Goal: Information Seeking & Learning: Compare options

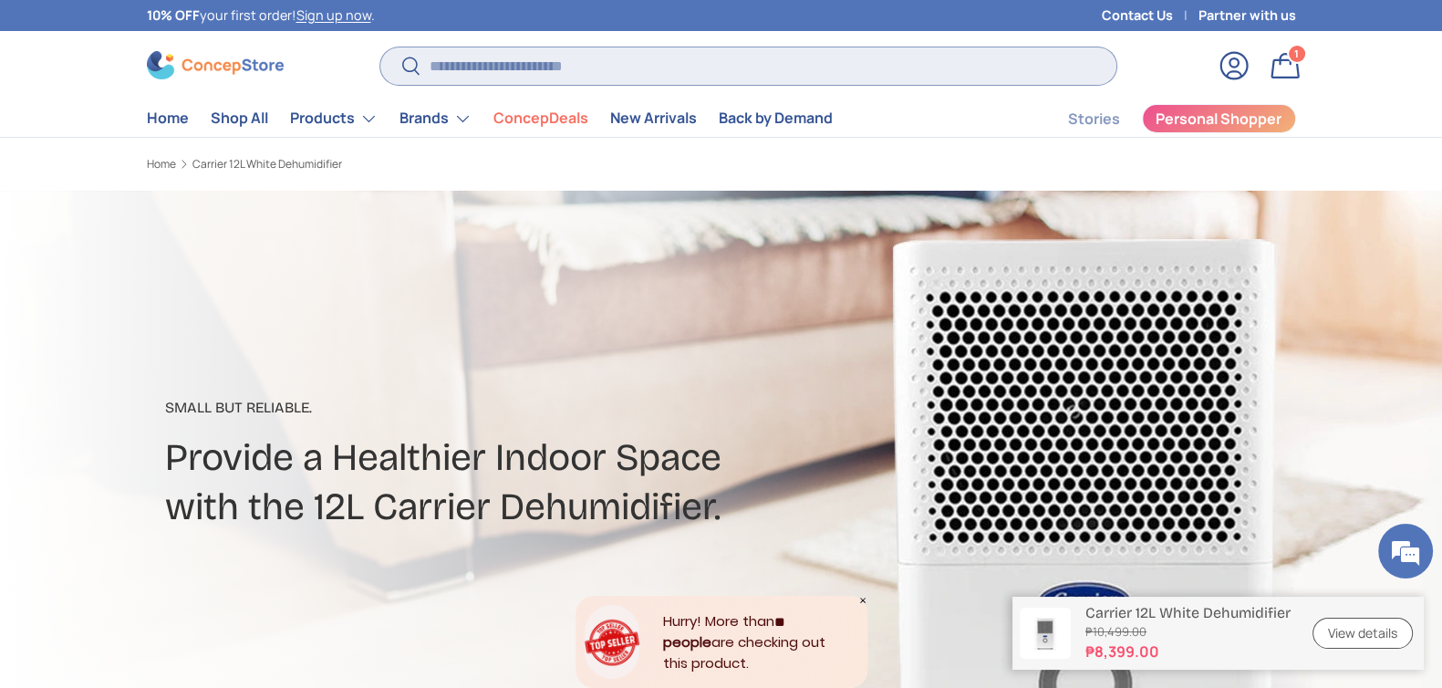
click at [682, 67] on input "Search" at bounding box center [747, 65] width 735 height 37
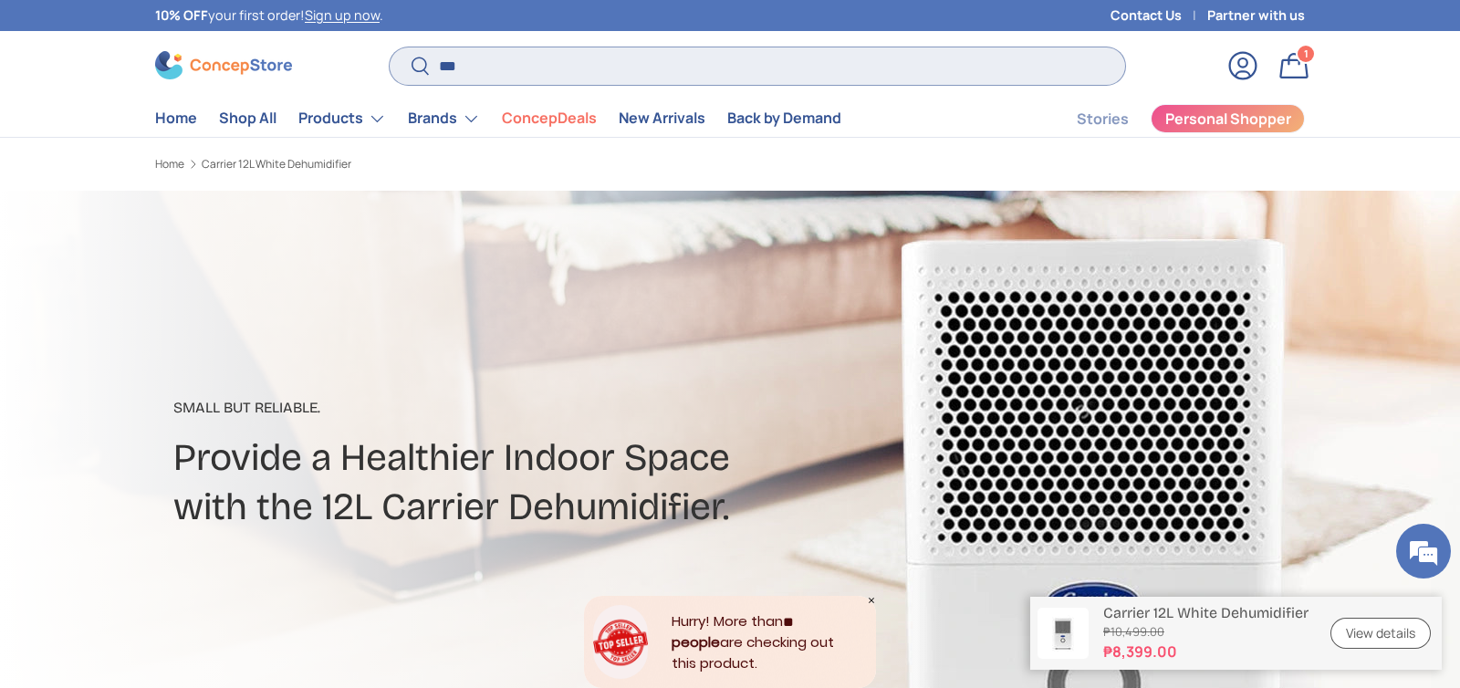
type input "***"
click at [390, 46] on button "Search" at bounding box center [410, 67] width 41 height 43
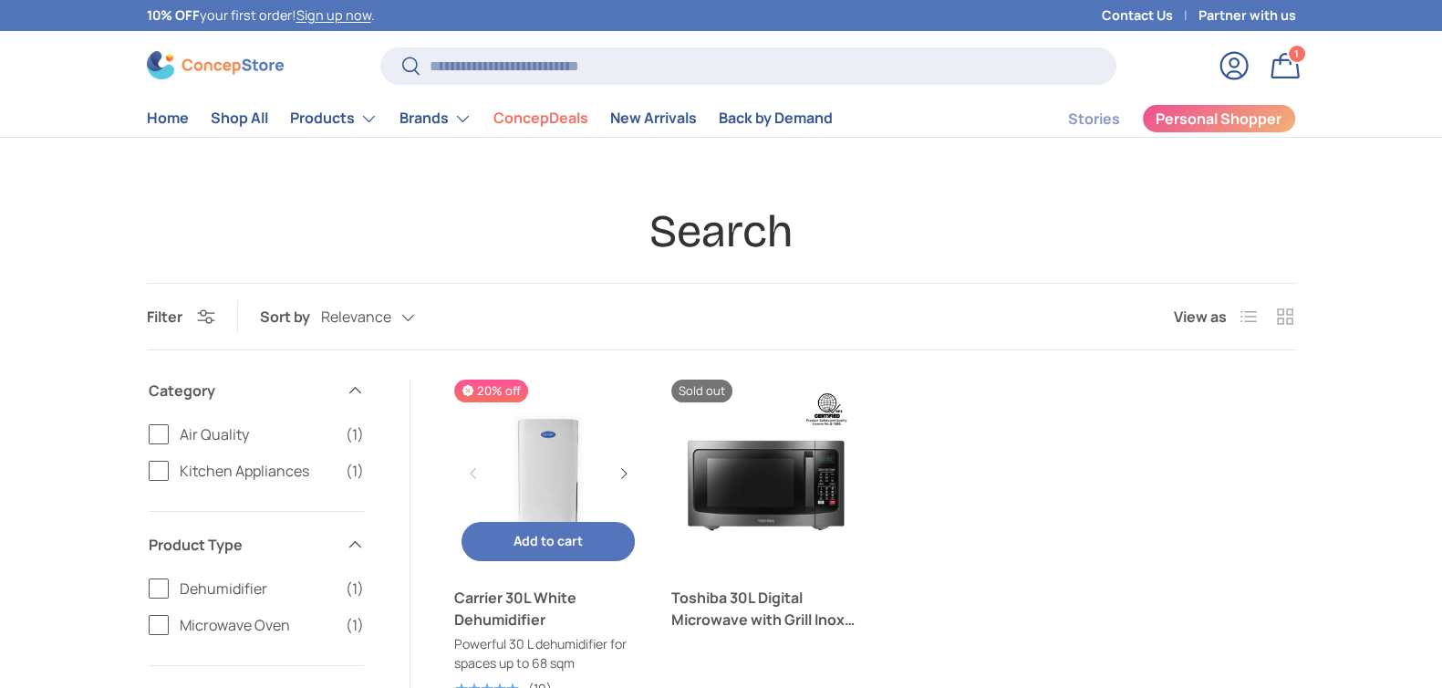
click at [502, 588] on link "Carrier 30L White Dehumidifier" at bounding box center [548, 609] width 189 height 44
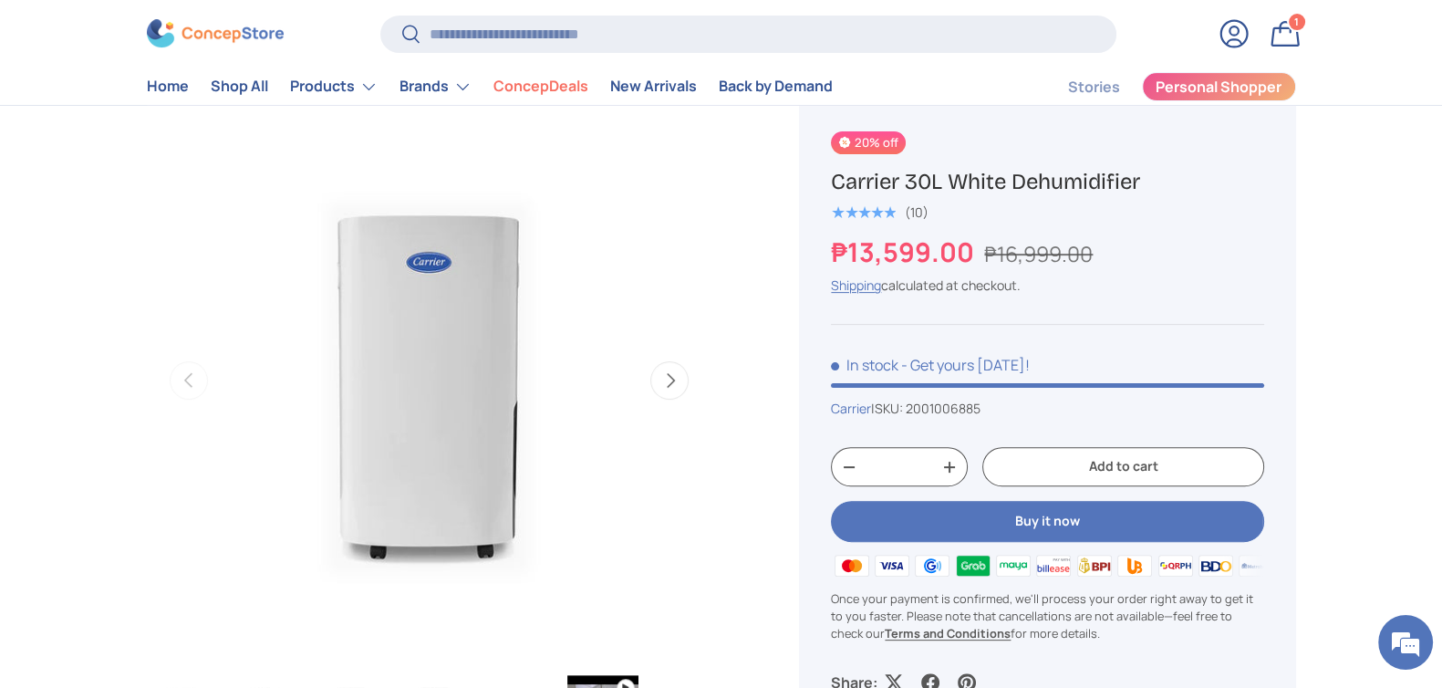
click at [904, 173] on h1 "Carrier 30L White Dehumidifier" at bounding box center [1047, 182] width 432 height 28
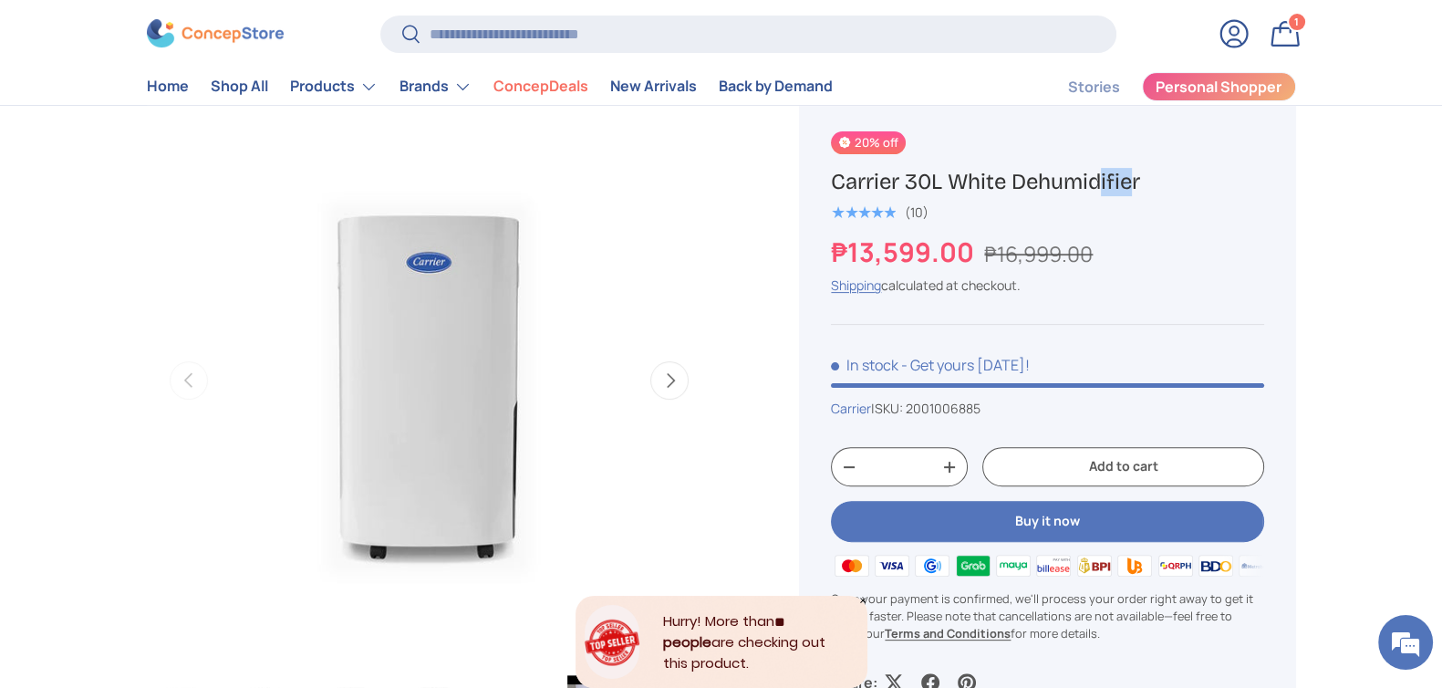
click at [905, 173] on h1 "Carrier 30L White Dehumidifier" at bounding box center [1047, 182] width 432 height 28
copy div "Carrier 30L White Dehumidifier"
drag, startPoint x: 975, startPoint y: 257, endPoint x: 798, endPoint y: 256, distance: 177.0
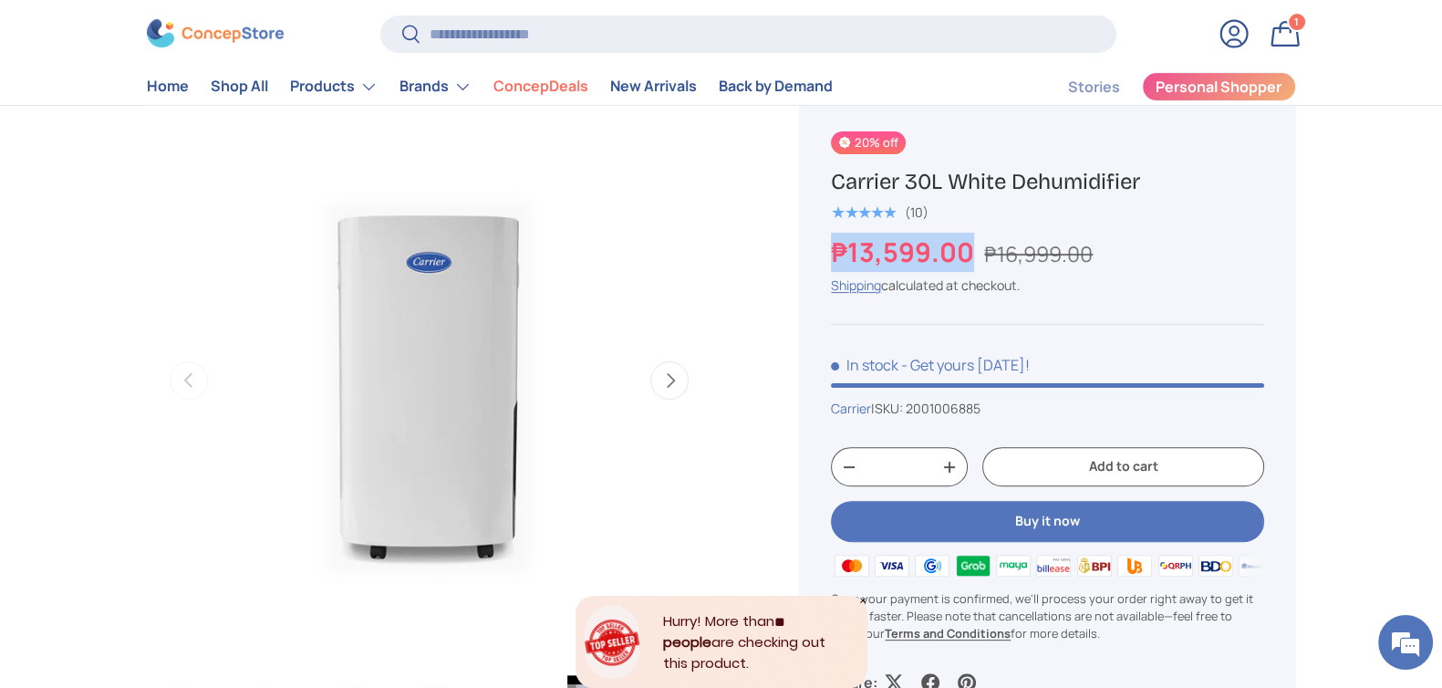
copy strong "₱13,599.00"
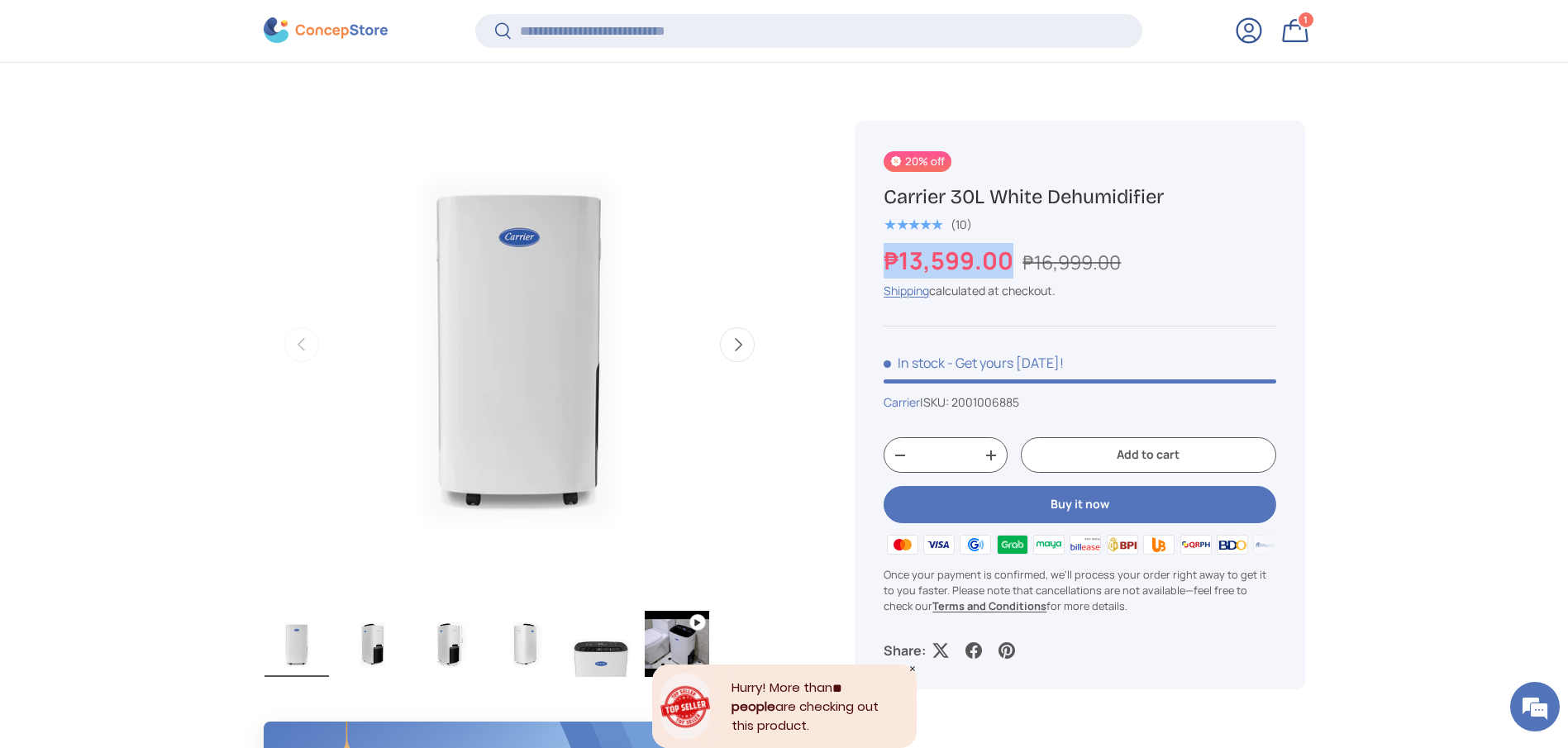
scroll to position [618, 0]
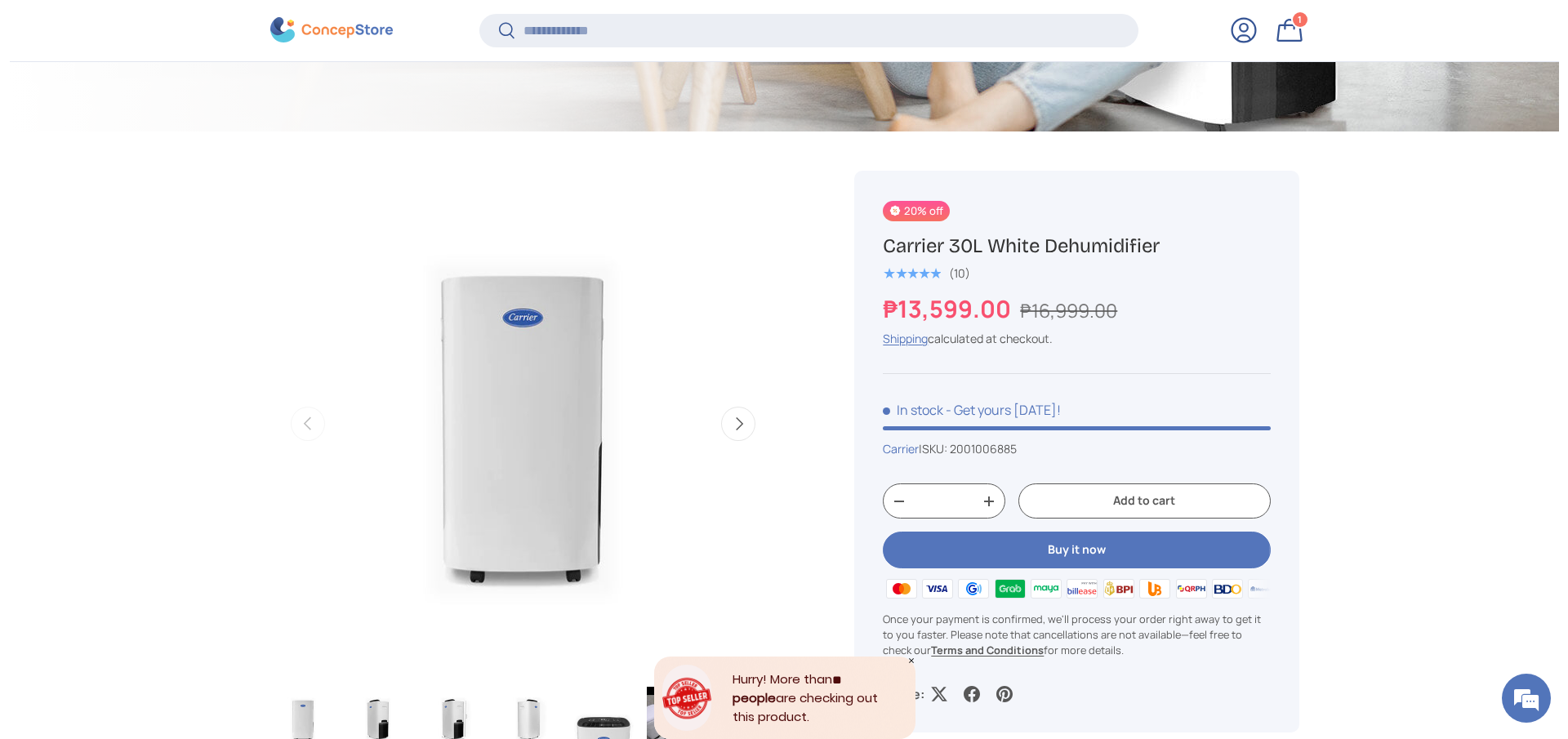
scroll to position [490, 0]
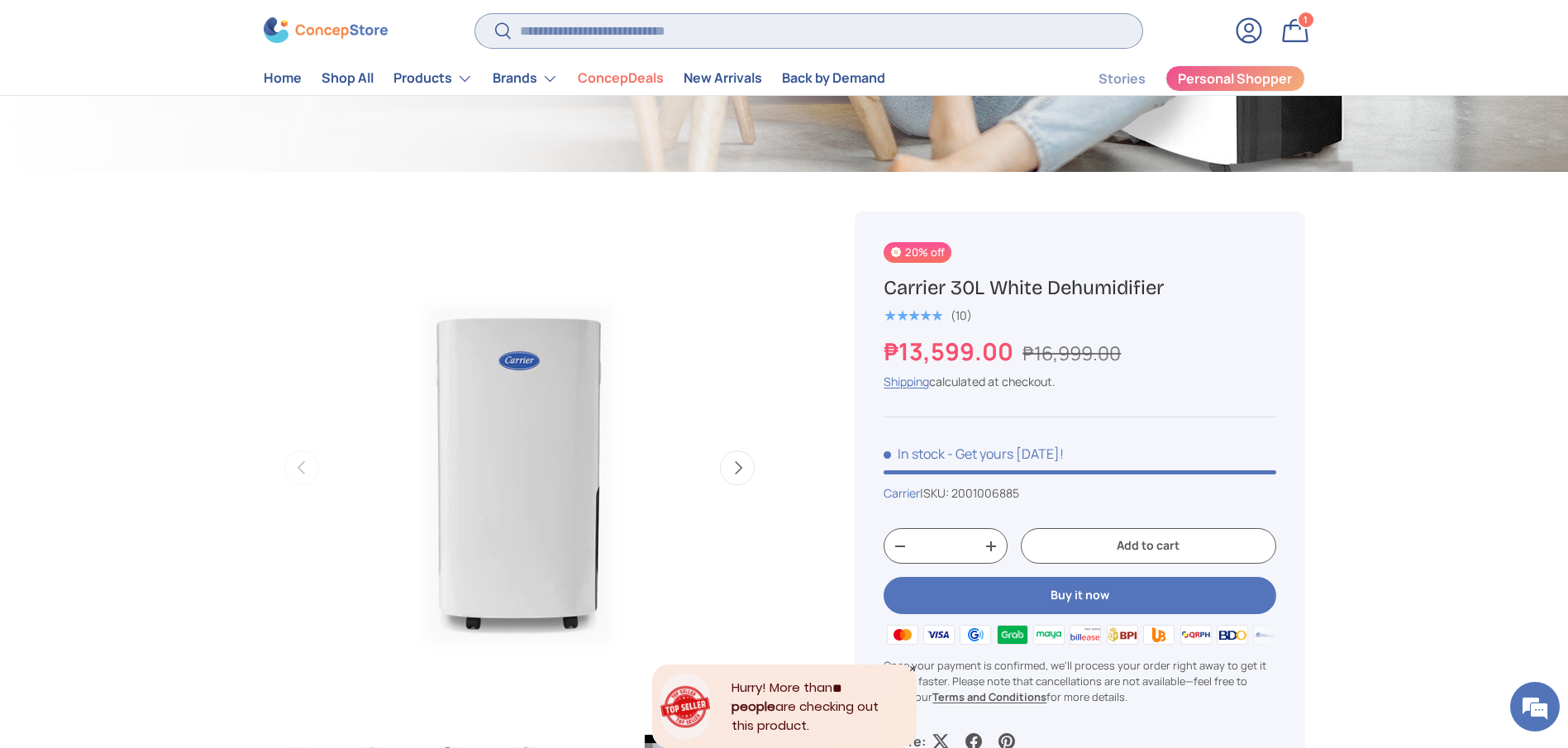
click at [722, 29] on input "Search" at bounding box center [808, 31] width 666 height 34
type input "**********"
click at [476, 14] on button "Search" at bounding box center [494, 33] width 37 height 39
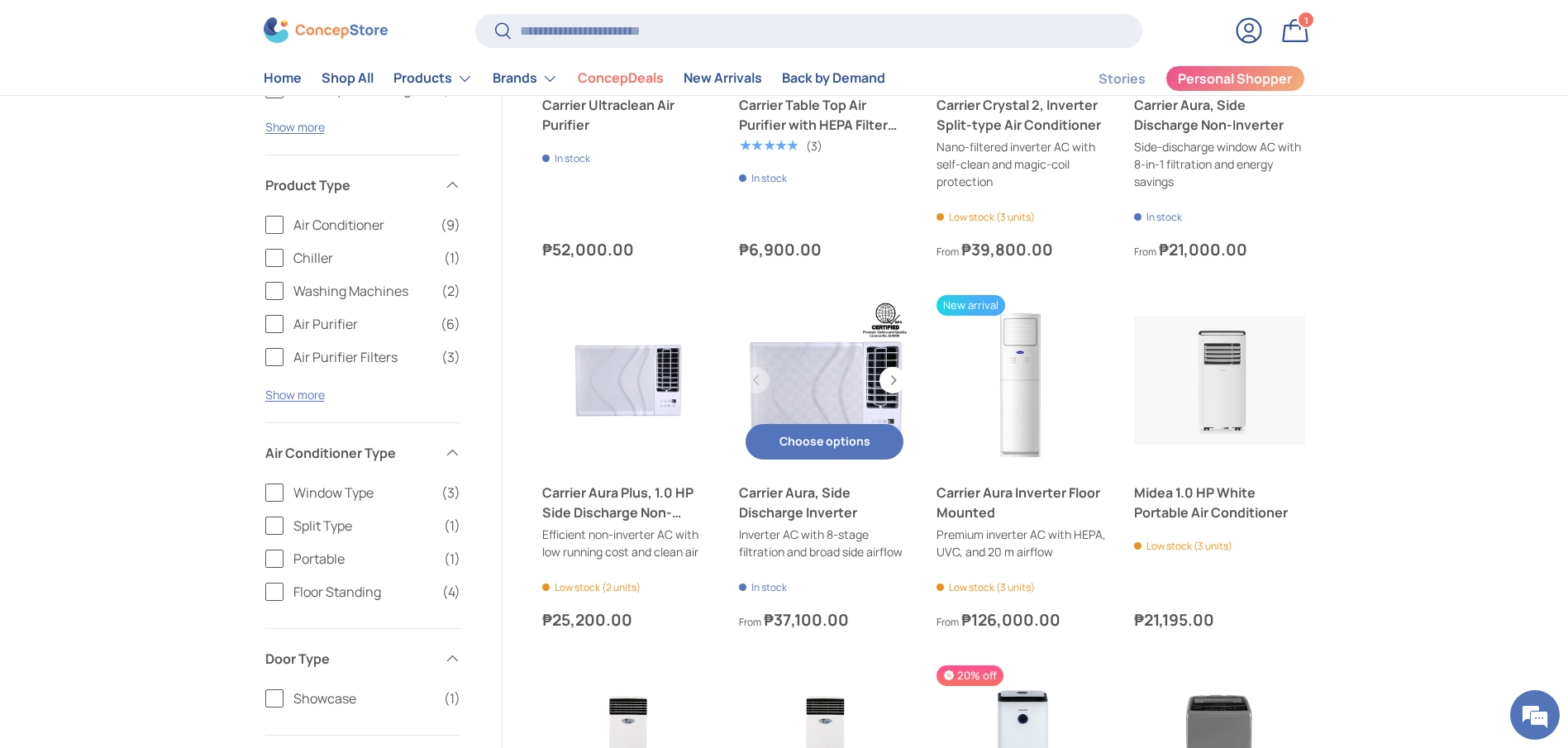
scroll to position [259, 0]
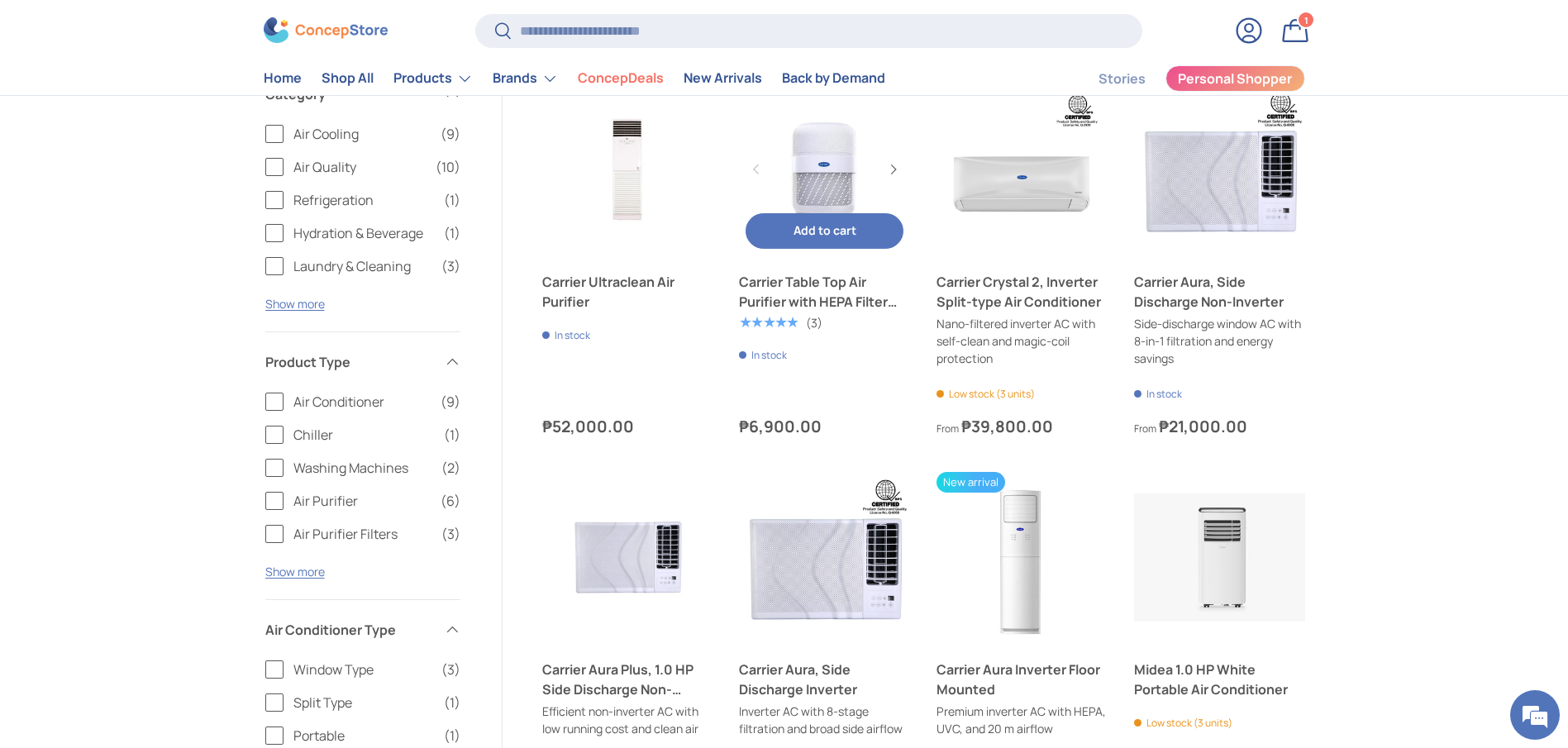
click at [808, 278] on link "Carrier Table Top Air Purifier with HEPA Filter and Aromatherapy" at bounding box center [824, 292] width 171 height 40
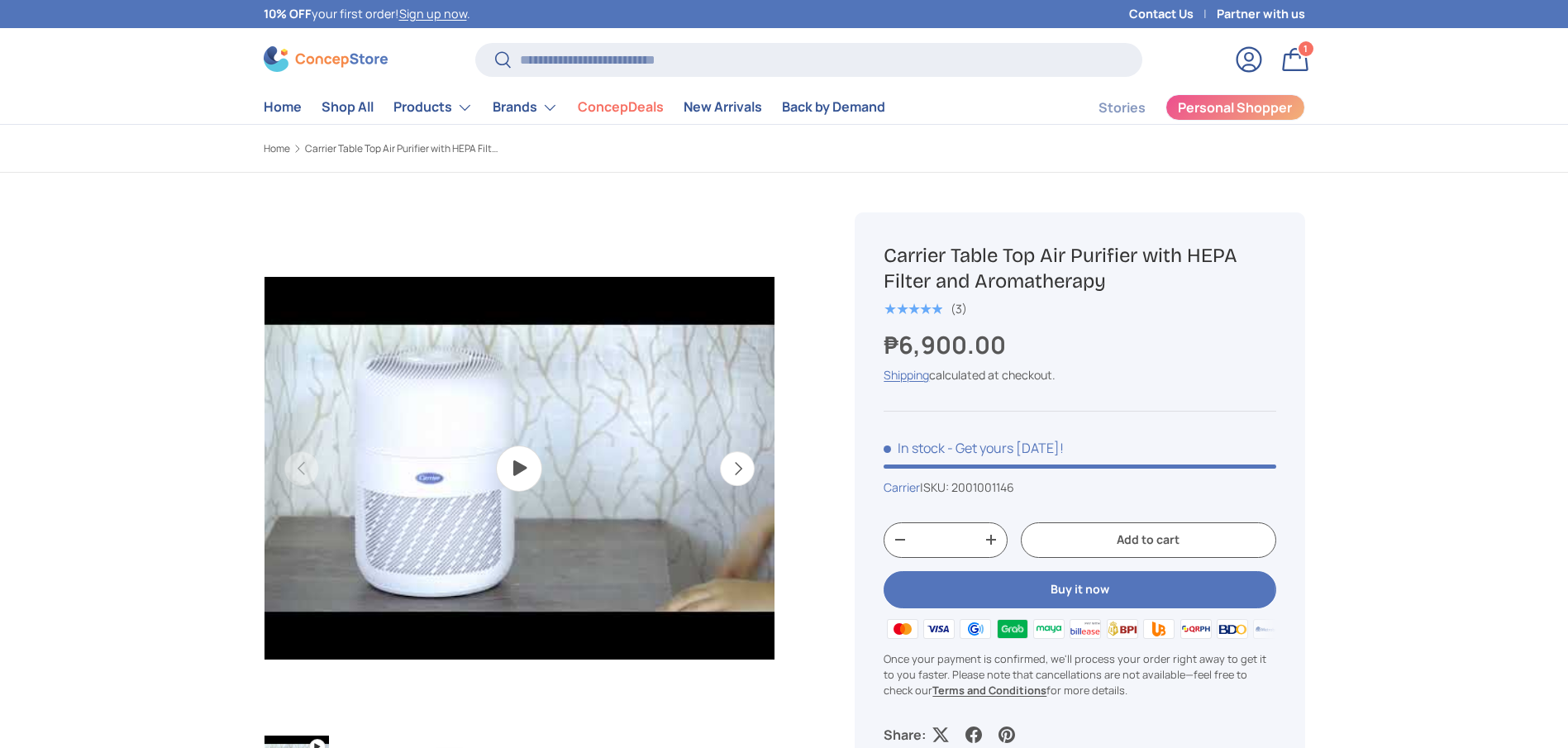
click at [1000, 281] on h1 "Carrier Table Top Air Purifier with HEPA Filter and Aromatherapy" at bounding box center [1079, 268] width 391 height 52
click at [1002, 282] on h1 "Carrier Table Top Air Purifier with HEPA Filter and Aromatherapy" at bounding box center [1079, 268] width 391 height 52
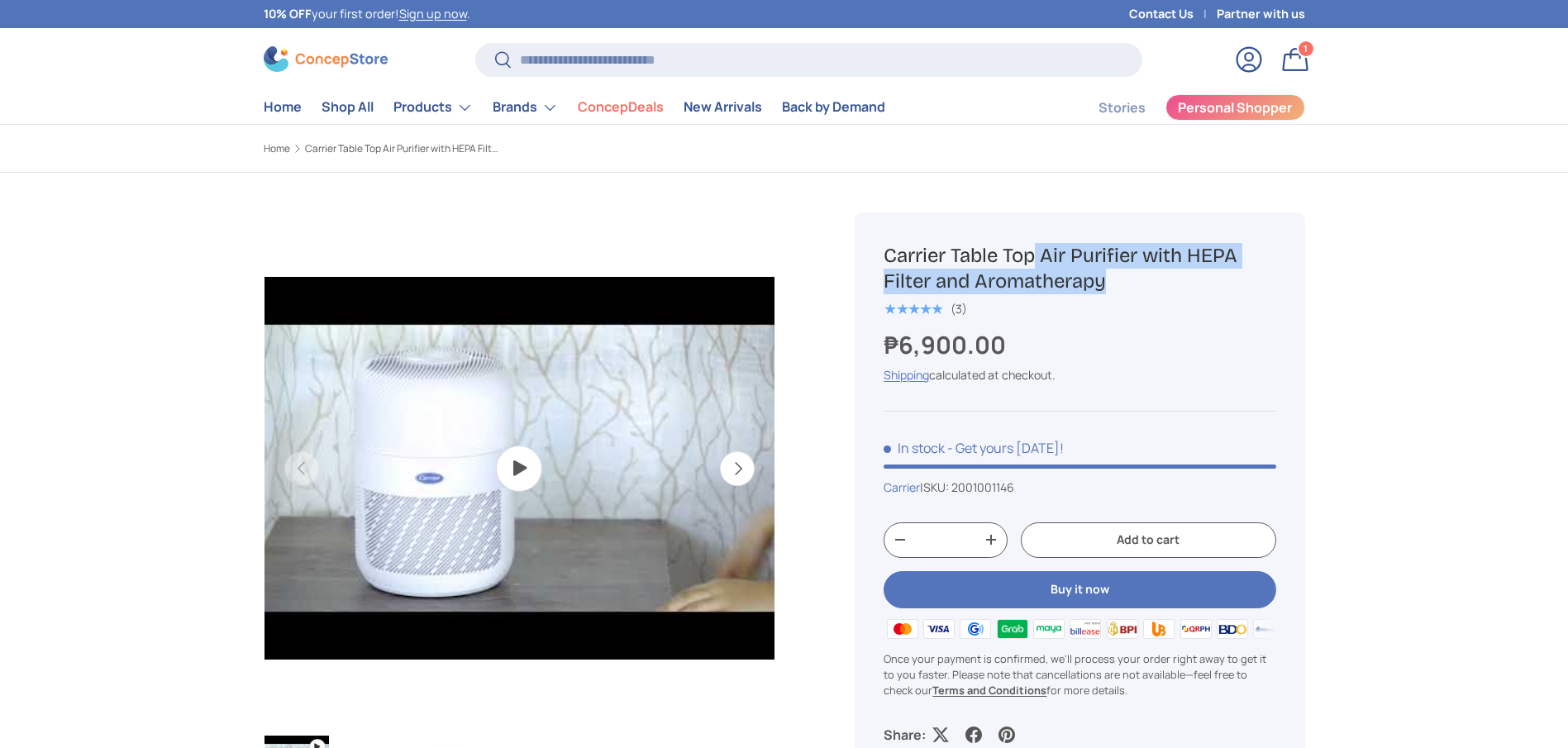
click at [1002, 283] on h1 "Carrier Table Top Air Purifier with HEPA Filter and Aromatherapy" at bounding box center [1079, 268] width 391 height 52
copy div "Carrier Table Top Air Purifier with HEPA Filter and Aromatherapy"
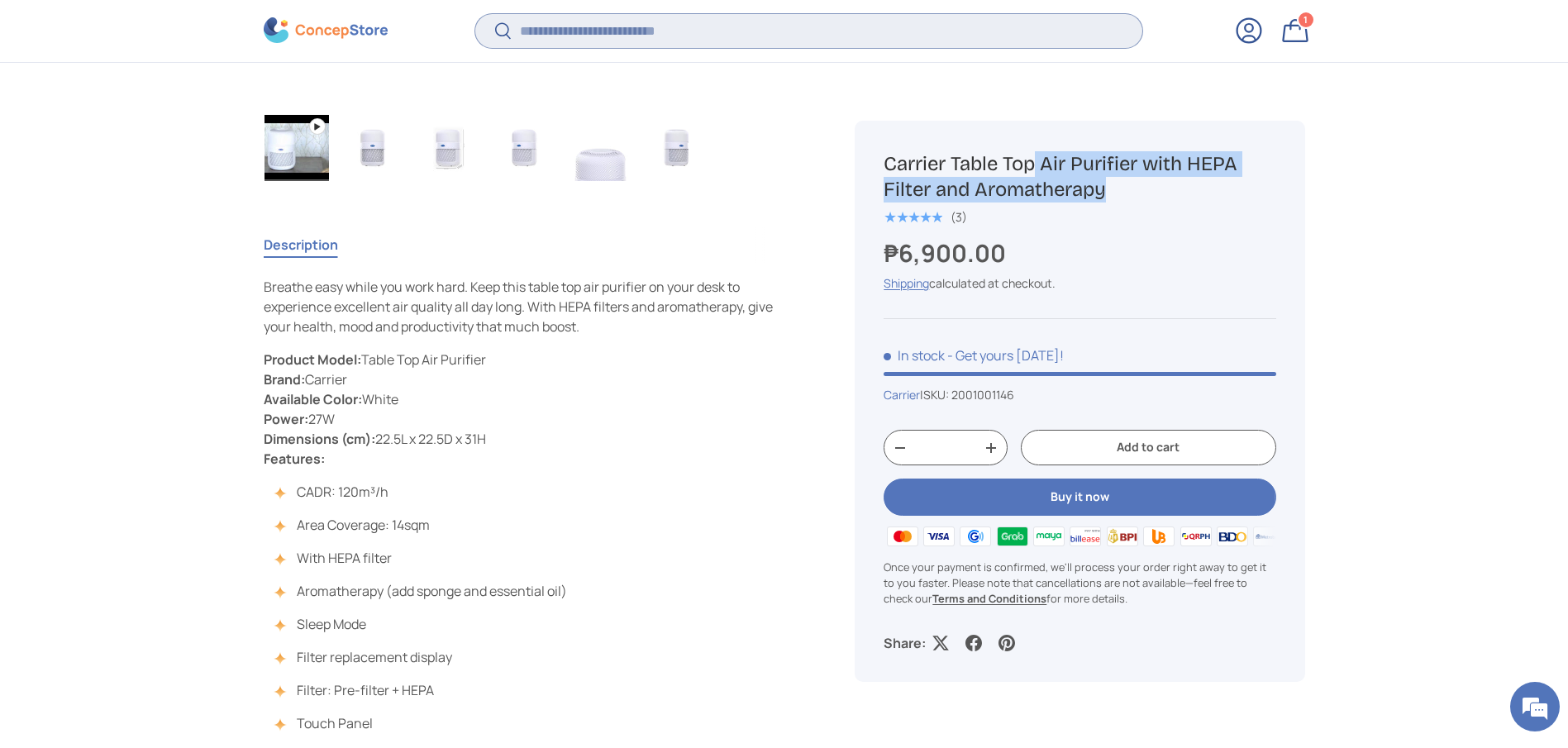
click at [569, 38] on input "Search" at bounding box center [808, 31] width 666 height 34
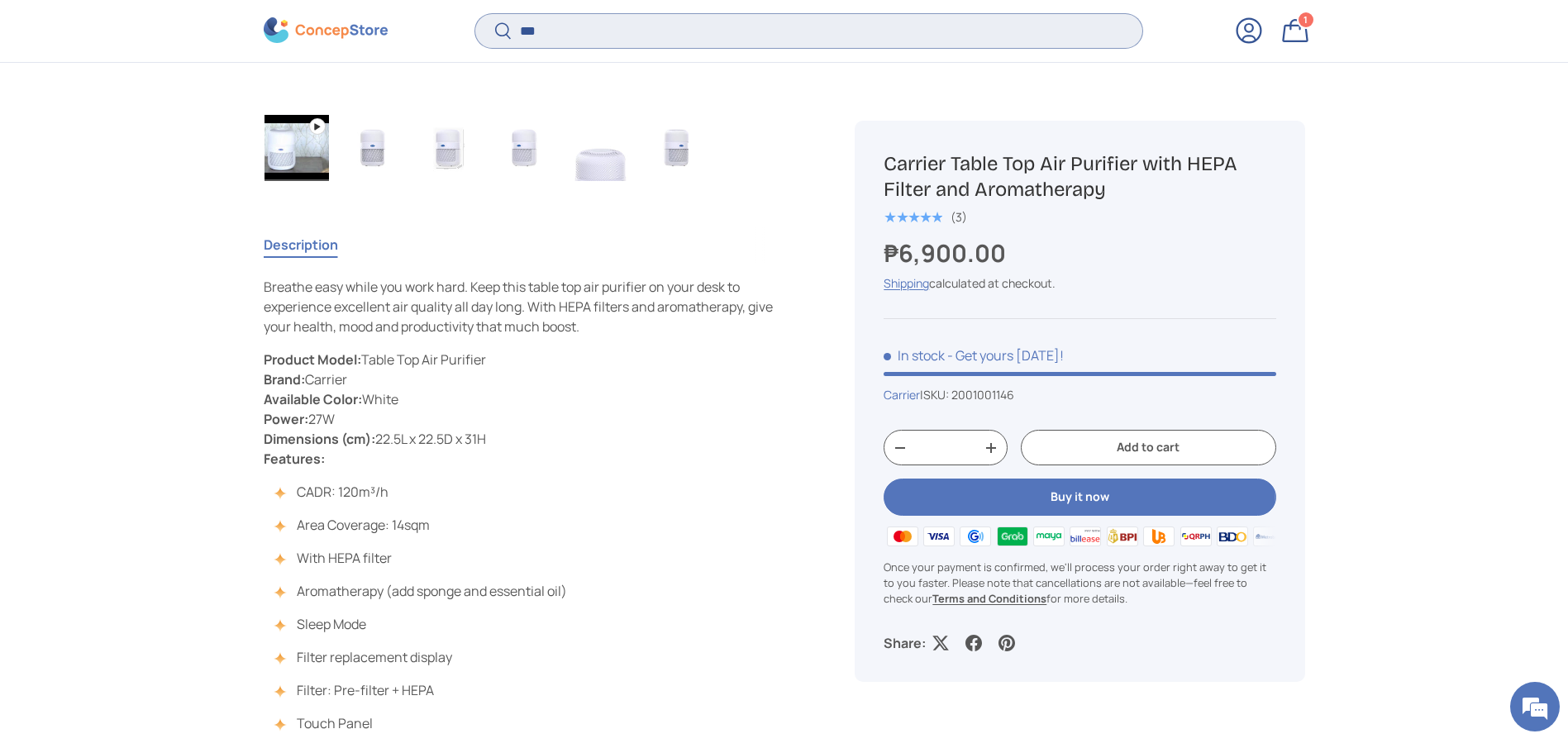
type input "***"
click at [476, 14] on button "Search" at bounding box center [494, 33] width 37 height 39
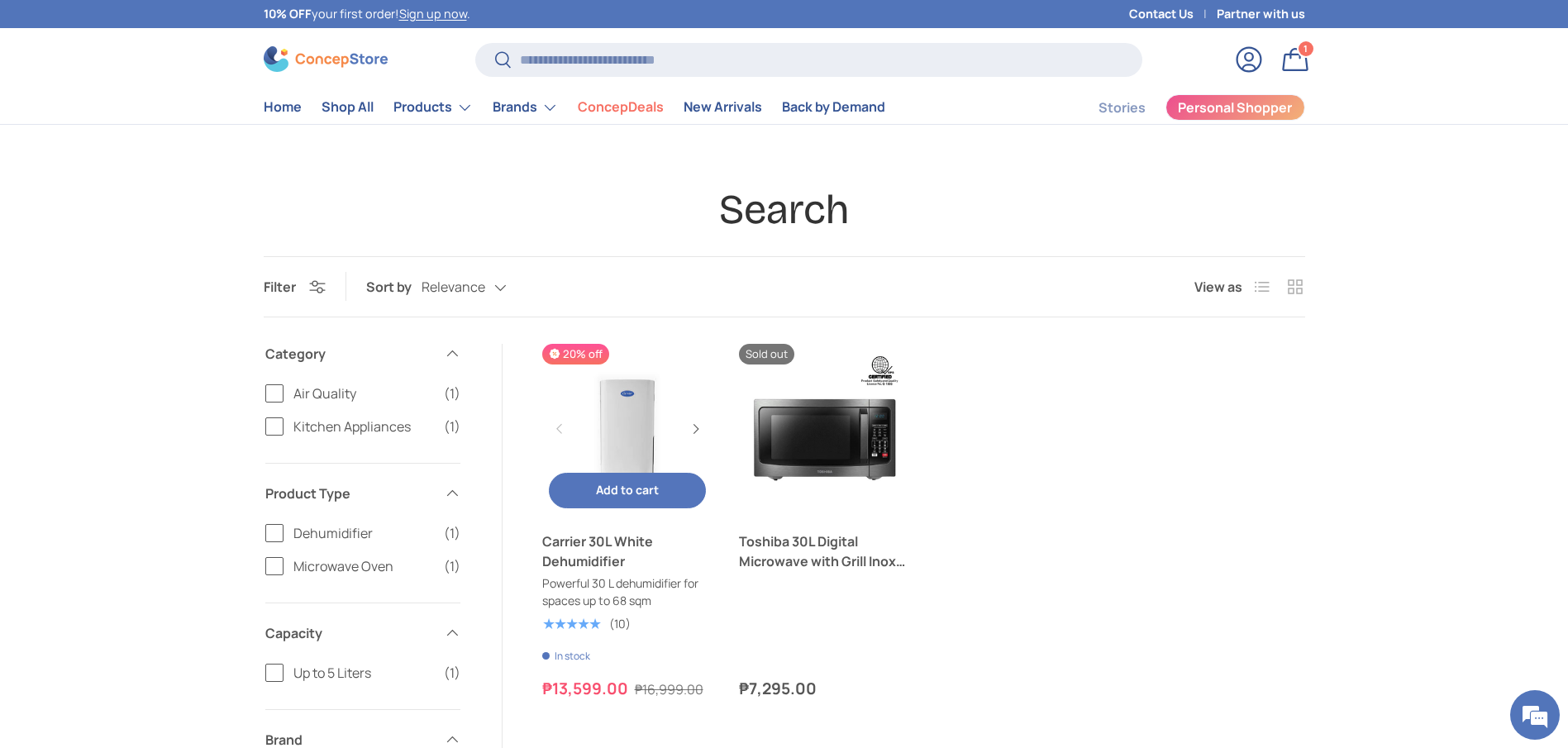
click at [585, 544] on link "Carrier 30L White Dehumidifier" at bounding box center [627, 551] width 171 height 40
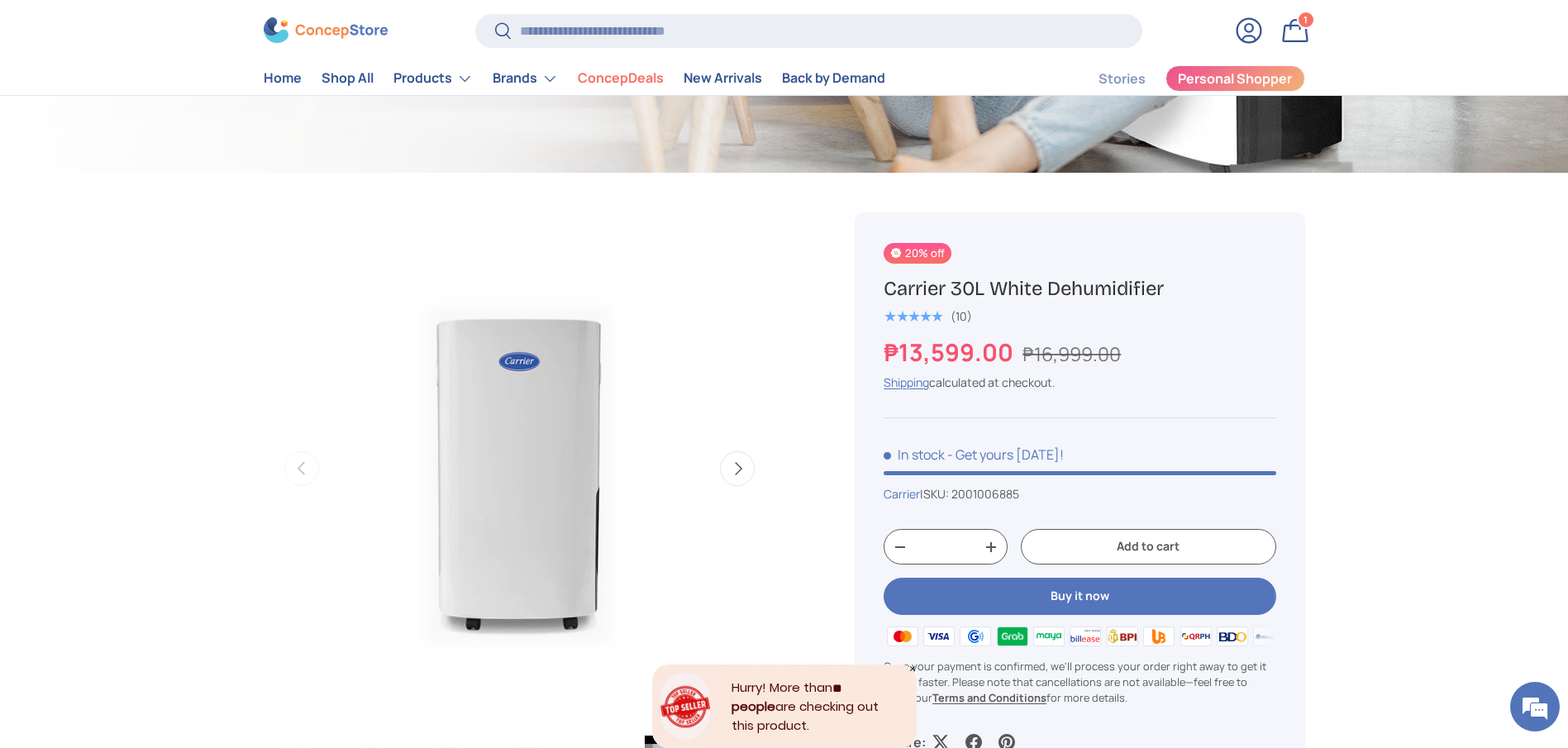
copy div "₱16,999.00 Unit price / Unavailable Shipping calculated at checkout."
copy s "₱16,999.00"
drag, startPoint x: 1018, startPoint y: 351, endPoint x: 1125, endPoint y: 360, distance: 107.4
click at [1125, 360] on div "₱13,599.00 ₱16,999.00" at bounding box center [1079, 351] width 391 height 35
copy s "₱16,999.00"
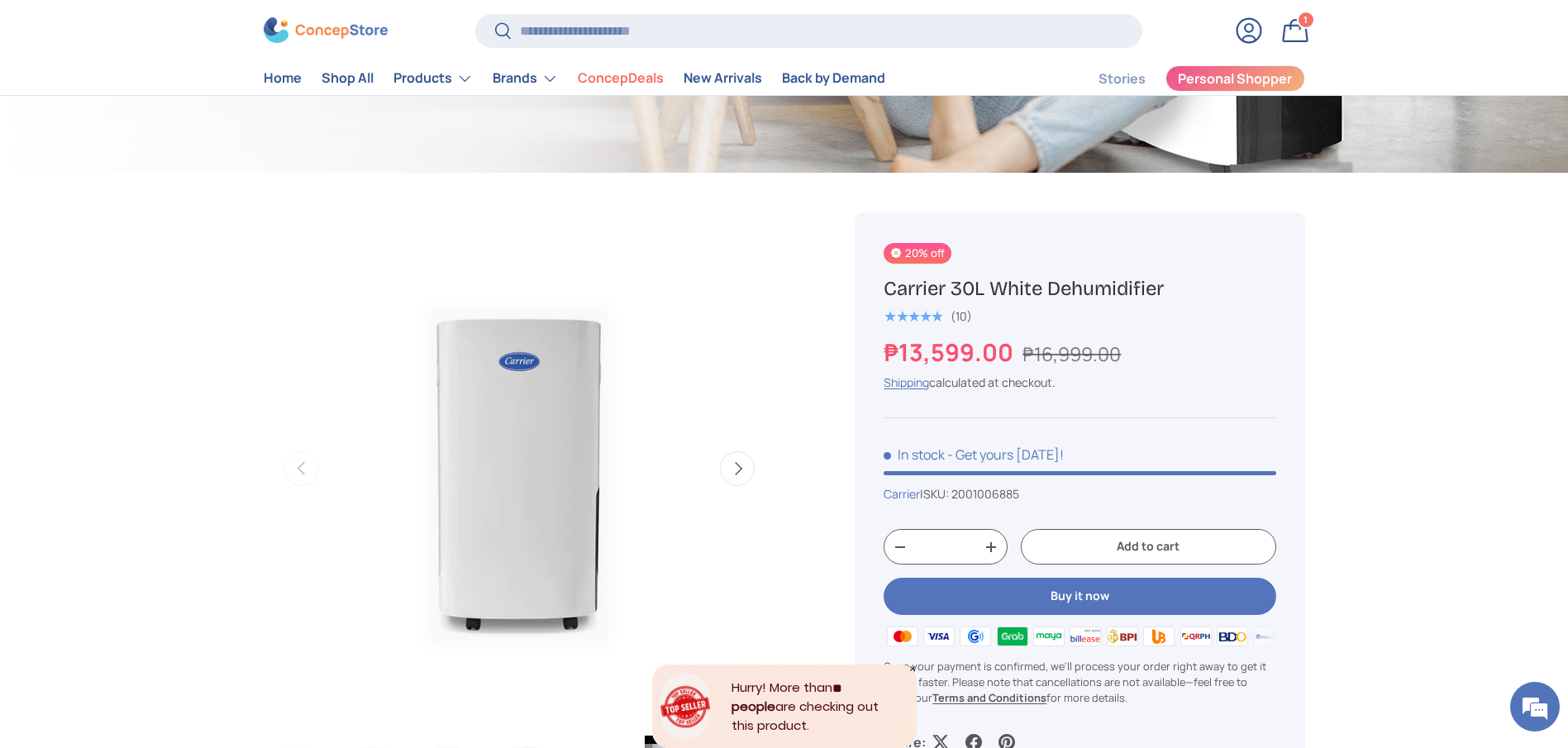
click at [714, 25] on input "Search" at bounding box center [808, 31] width 666 height 34
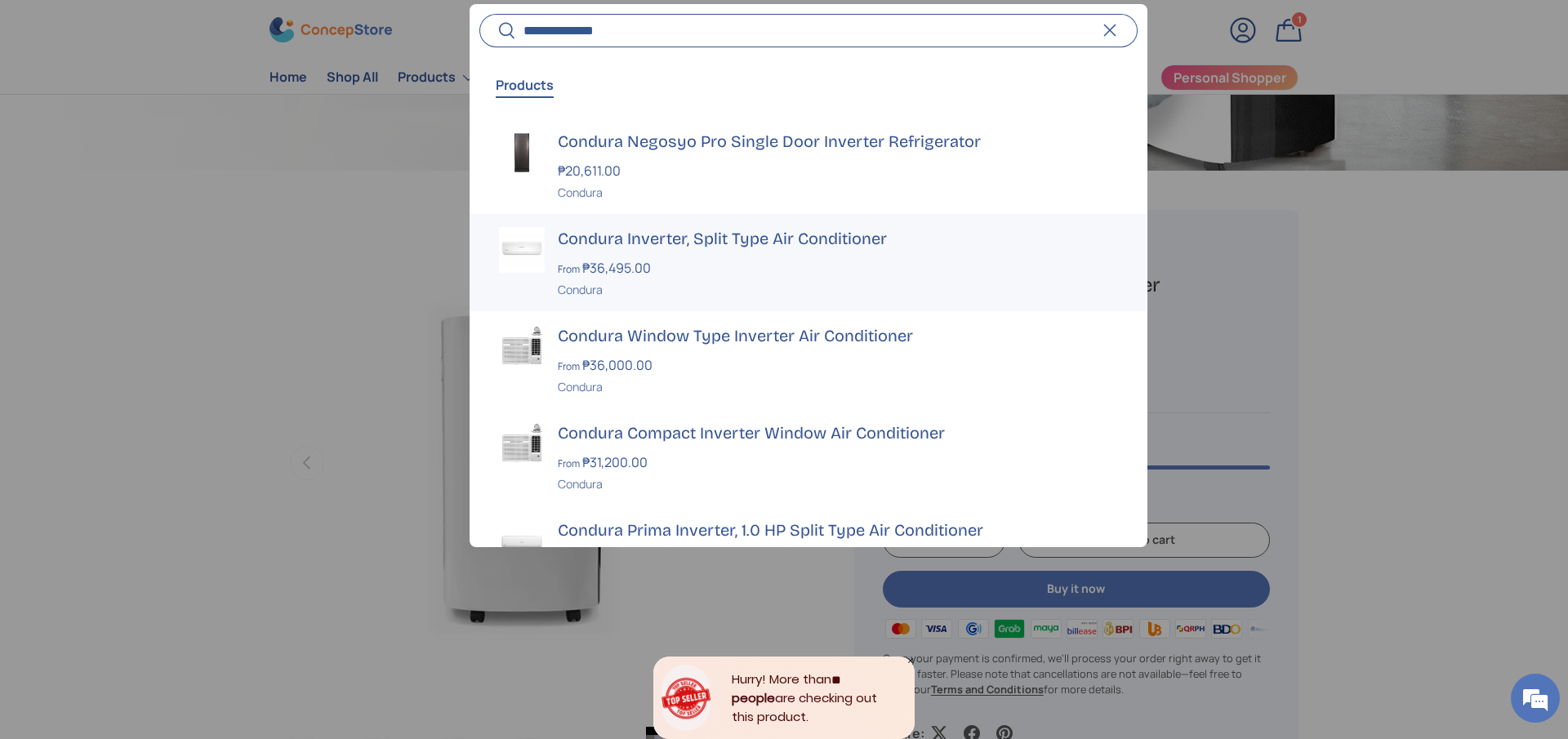
type input "**********"
click at [688, 248] on h3 "Condura Inverter, Split Type Air Conditioner" at bounding box center [838, 239] width 560 height 23
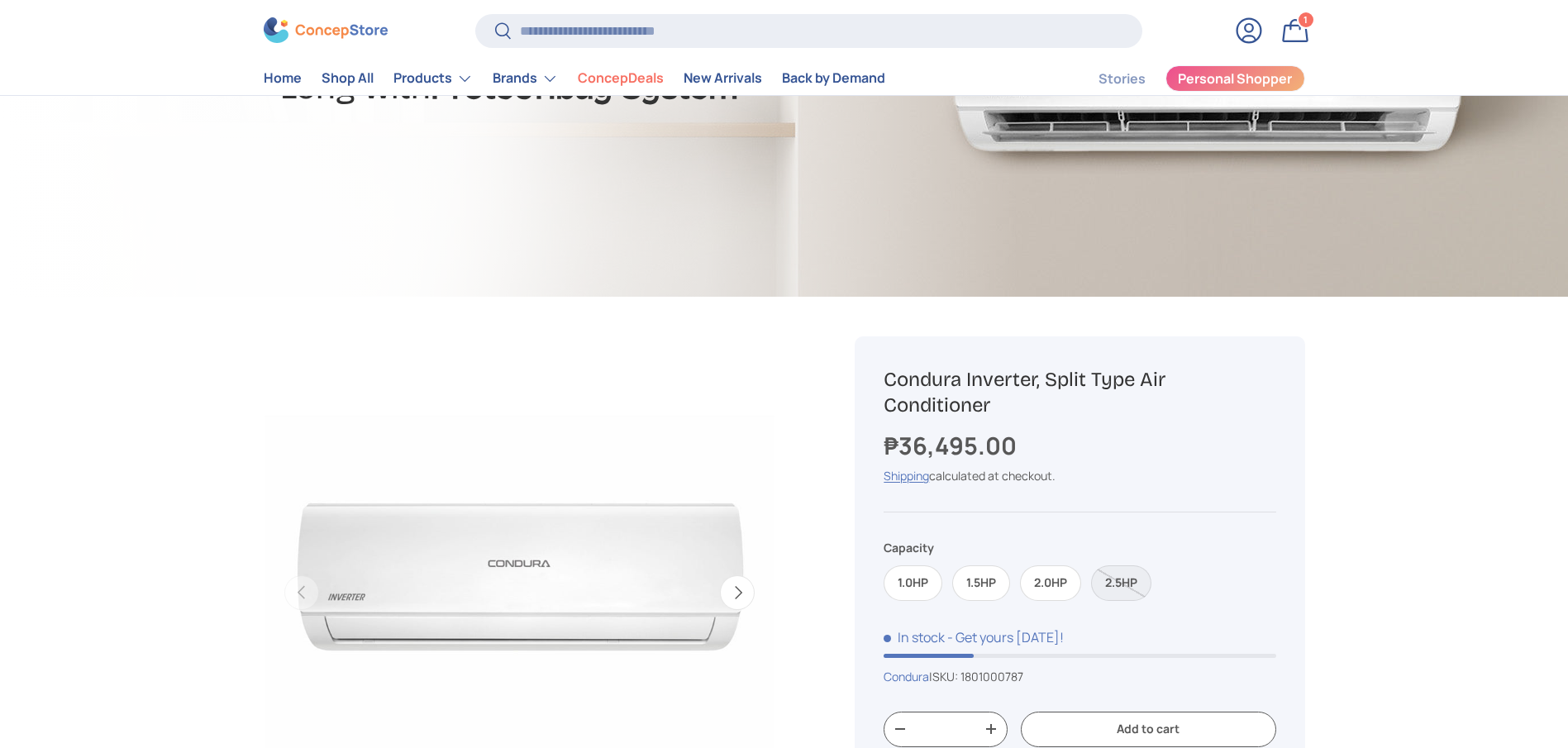
click at [987, 396] on h1 "Condura Inverter, Split Type Air Conditioner" at bounding box center [1079, 392] width 391 height 52
click at [987, 401] on h1 "Condura Inverter, Split Type Air Conditioner" at bounding box center [1079, 392] width 391 height 52
copy div "Condura Inverter, Split Type Air Conditioner"
drag, startPoint x: 983, startPoint y: 581, endPoint x: 996, endPoint y: 585, distance: 13.6
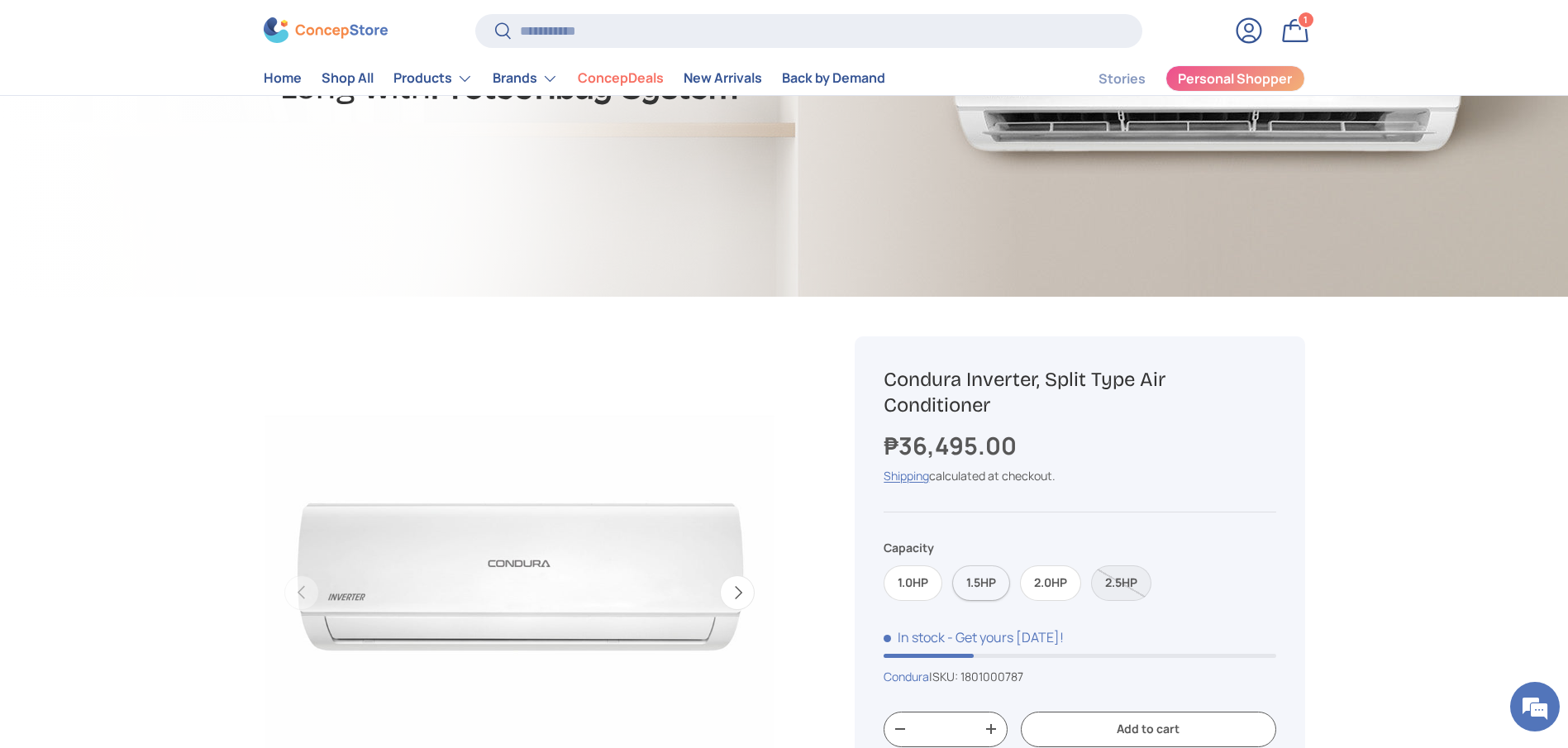
click at [981, 581] on label "1.5HP" at bounding box center [981, 582] width 58 height 35
